Goal: Task Accomplishment & Management: Manage account settings

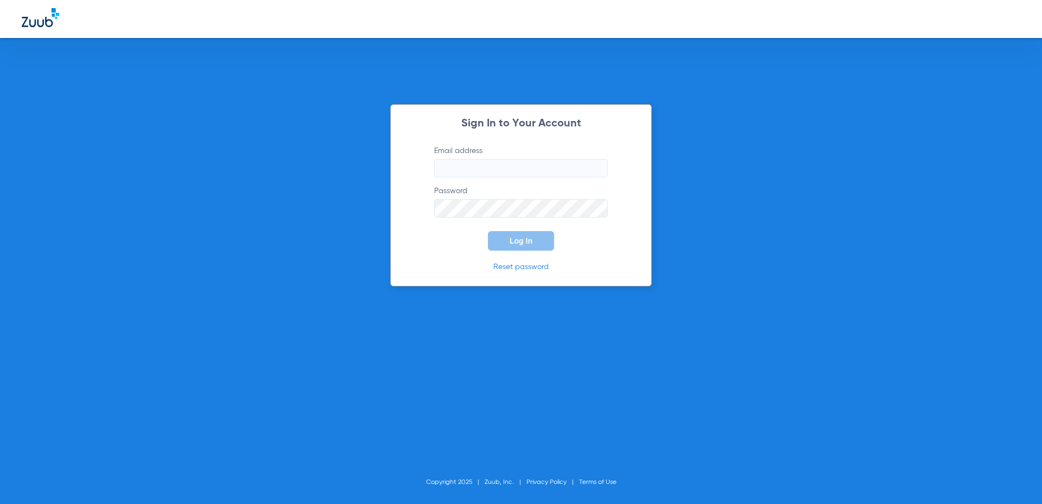
drag, startPoint x: 463, startPoint y: 167, endPoint x: 470, endPoint y: 195, distance: 28.7
click at [463, 167] on input "Email address" at bounding box center [521, 168] width 174 height 18
paste input "[EMAIL_ADDRESS][DOMAIN_NAME]"
type input "[EMAIL_ADDRESS][DOMAIN_NAME]"
click at [503, 241] on button "Log In" at bounding box center [521, 241] width 66 height 20
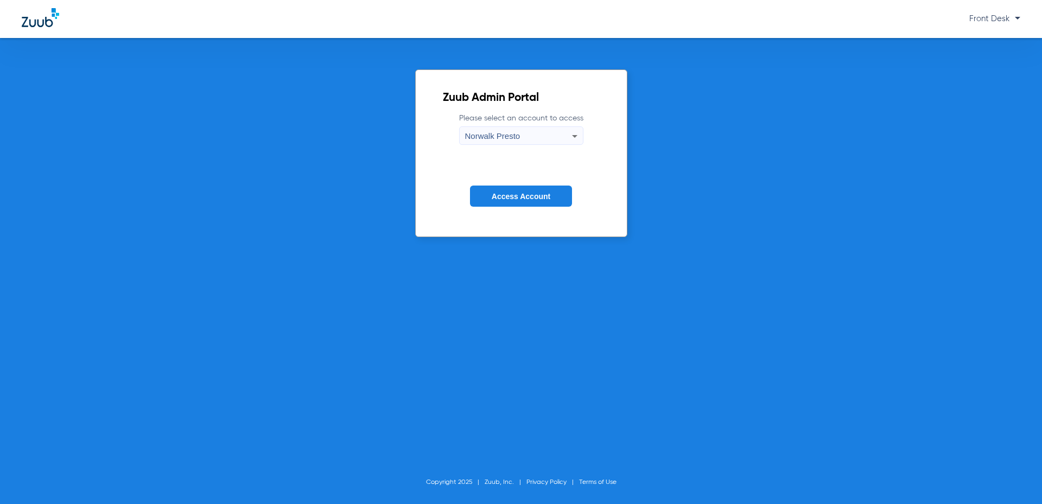
click at [536, 139] on div "Norwalk Presto" at bounding box center [518, 136] width 107 height 18
click at [536, 139] on div at bounding box center [521, 252] width 1042 height 504
click at [521, 196] on span "Access Account" at bounding box center [521, 196] width 59 height 9
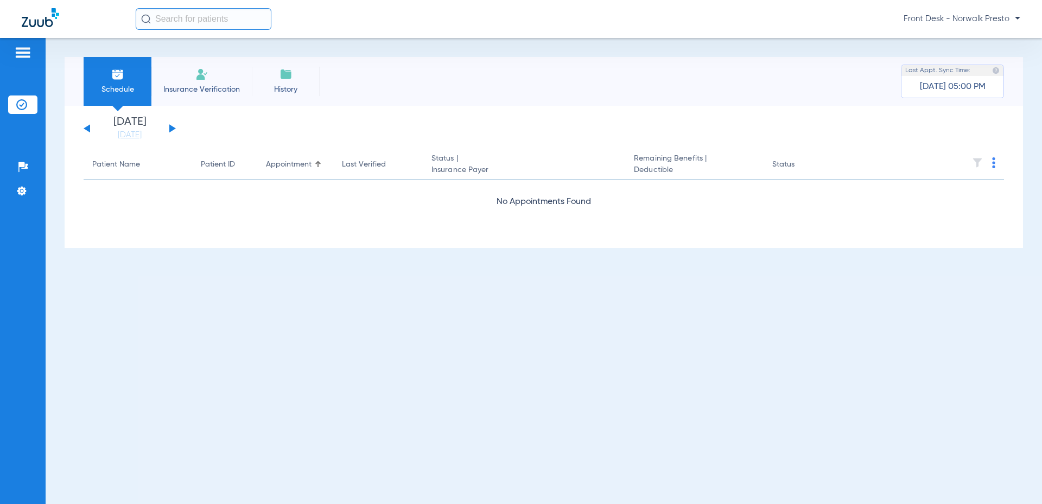
click at [997, 18] on span "Front Desk - Norwalk Presto" at bounding box center [962, 19] width 117 height 11
click at [985, 40] on span "Account Selection" at bounding box center [980, 39] width 61 height 8
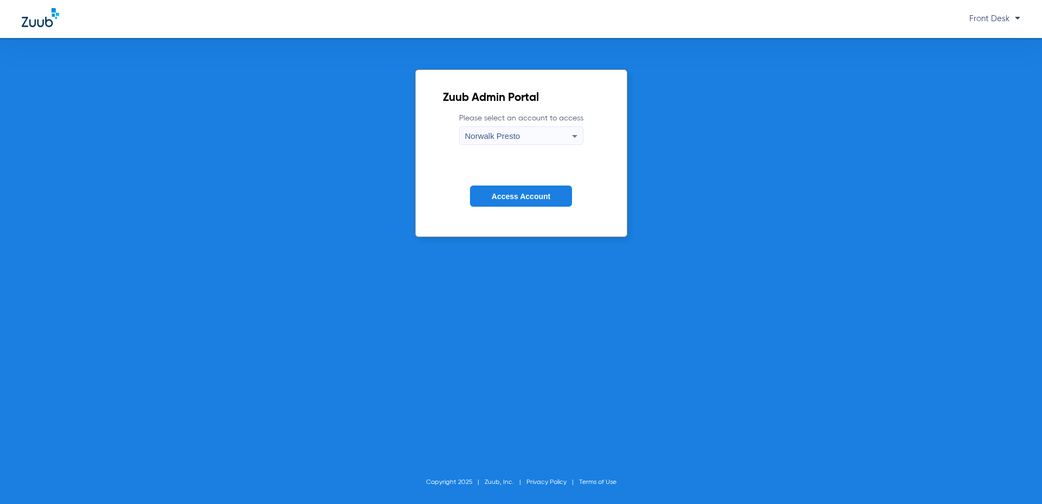
click at [545, 136] on div "Norwalk Presto" at bounding box center [518, 136] width 107 height 18
click at [527, 168] on mat-option "Norwalk Presto 2" at bounding box center [522, 173] width 124 height 18
click at [527, 210] on form "Please select an account to access Norwalk Presto 2 Access Account" at bounding box center [521, 168] width 157 height 110
click at [526, 204] on button "Access Account" at bounding box center [521, 196] width 102 height 21
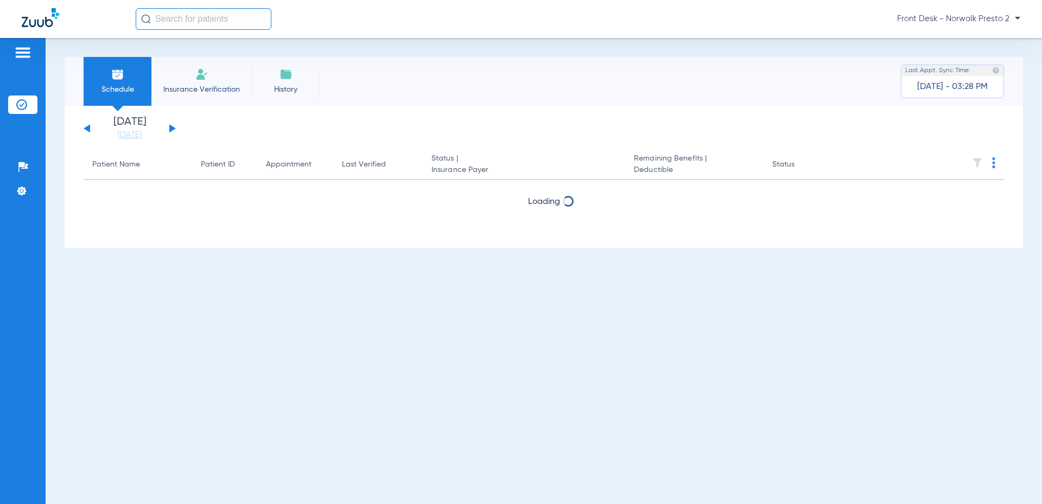
click at [171, 128] on button at bounding box center [172, 128] width 7 height 8
